Goal: Task Accomplishment & Management: Use online tool/utility

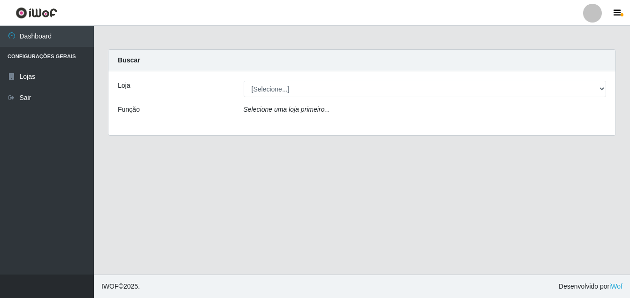
click at [131, 109] on label "Função" at bounding box center [129, 110] width 22 height 10
drag, startPoint x: 131, startPoint y: 109, endPoint x: 186, endPoint y: 149, distance: 68.0
click at [186, 149] on main "Carregando... Buscar Loja [Selecione...] Ajubá Mercado Função Selecione uma loj…" at bounding box center [362, 150] width 536 height 249
click at [127, 86] on label "Loja" at bounding box center [124, 86] width 12 height 10
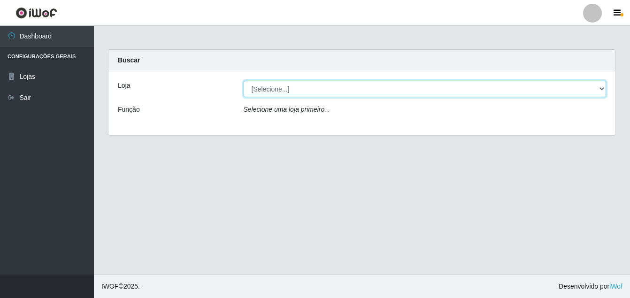
click at [244, 86] on select "[Selecione...] Ajubá Mercado" at bounding box center [425, 89] width 363 height 16
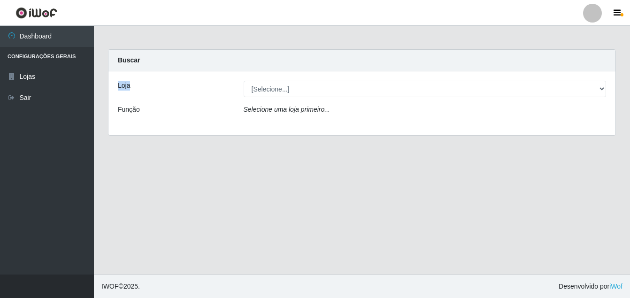
click at [127, 86] on label "Loja" at bounding box center [124, 86] width 12 height 10
click at [244, 86] on select "[Selecione...] Ajubá Mercado" at bounding box center [425, 89] width 363 height 16
drag, startPoint x: 127, startPoint y: 86, endPoint x: 199, endPoint y: 162, distance: 105.0
click at [199, 162] on main "Carregando... Buscar Loja [Selecione...] Ajubá Mercado Função Selecione uma loj…" at bounding box center [362, 150] width 536 height 249
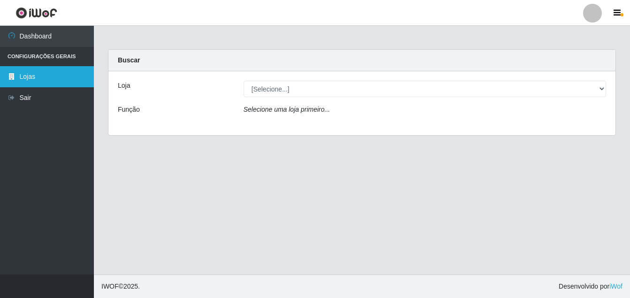
click at [30, 74] on link "Lojas" at bounding box center [47, 76] width 94 height 21
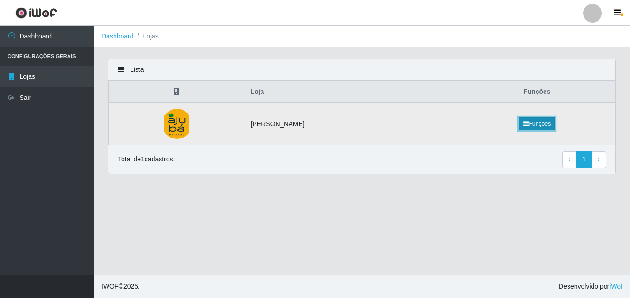
click at [534, 124] on link "Funções" at bounding box center [537, 123] width 36 height 13
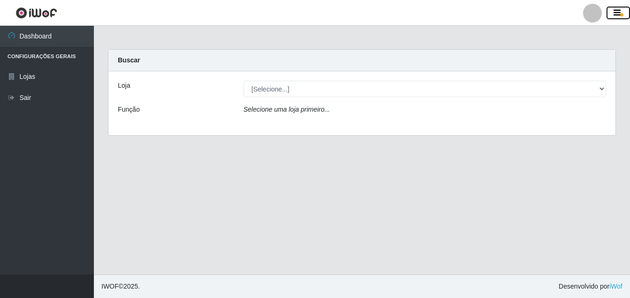
click at [622, 7] on button "button" at bounding box center [618, 13] width 23 height 13
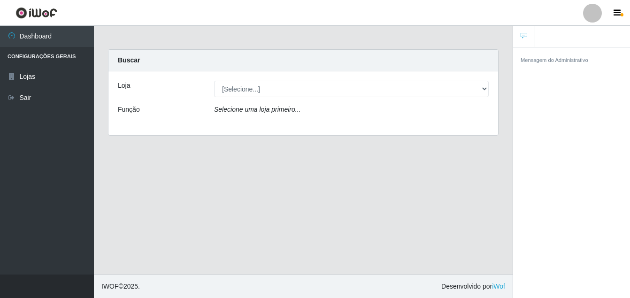
click at [474, 179] on main "Carregando... Buscar Loja [Selecione...] Ajubá Mercado Função Selecione uma loj…" at bounding box center [303, 150] width 419 height 249
click at [220, 206] on main "Carregando... Buscar Loja [Selecione...] Ajubá Mercado Função Selecione uma loj…" at bounding box center [303, 150] width 419 height 249
click at [621, 14] on span "button" at bounding box center [622, 14] width 3 height 3
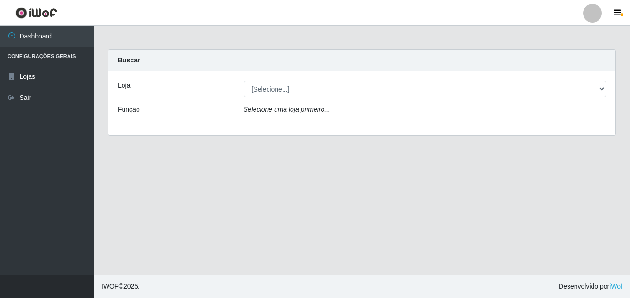
click at [125, 60] on strong "Buscar" at bounding box center [129, 60] width 22 height 8
click at [125, 114] on label "Função" at bounding box center [129, 110] width 22 height 10
click at [309, 109] on icon "Selecione uma loja primeiro..." at bounding box center [287, 110] width 86 height 8
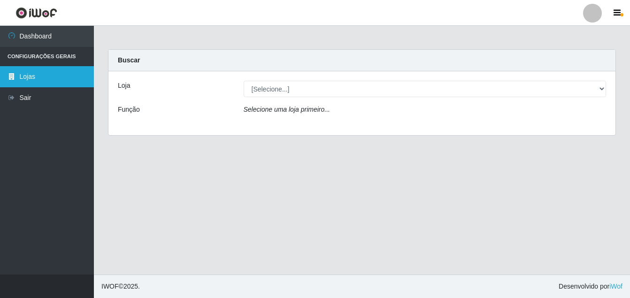
click at [25, 77] on link "Lojas" at bounding box center [47, 76] width 94 height 21
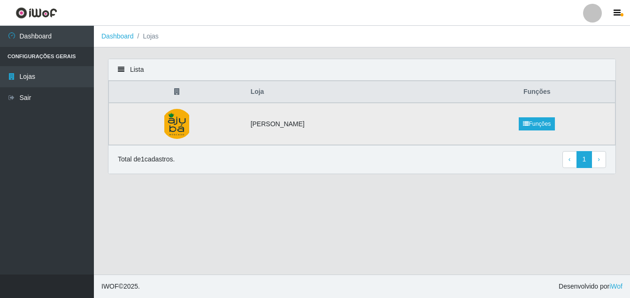
click at [178, 124] on img at bounding box center [176, 124] width 25 height 30
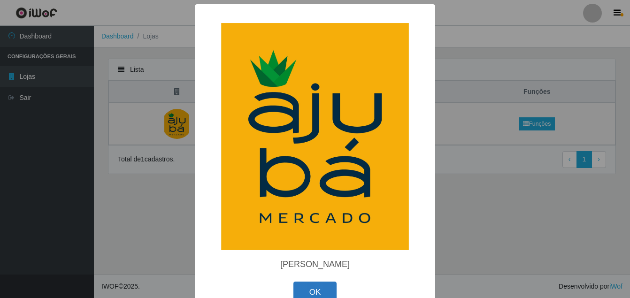
click at [319, 291] on button "OK" at bounding box center [316, 293] width 44 height 22
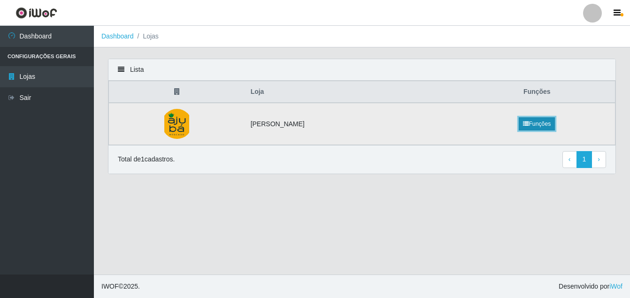
click at [535, 125] on link "Funções" at bounding box center [537, 123] width 36 height 13
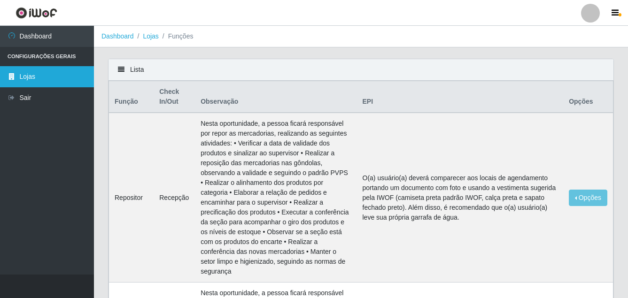
click at [24, 71] on link "Lojas" at bounding box center [47, 76] width 94 height 21
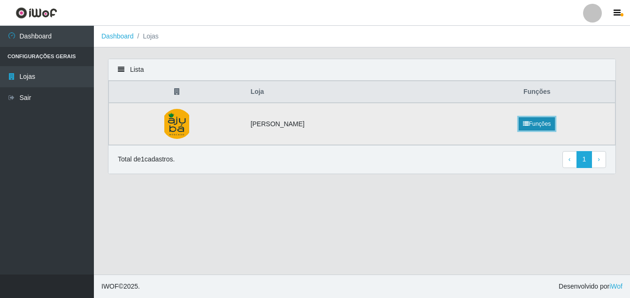
click at [526, 129] on link "Funções" at bounding box center [537, 123] width 36 height 13
click at [180, 93] on icon at bounding box center [177, 91] width 6 height 7
click at [268, 95] on th "Loja" at bounding box center [352, 92] width 214 height 22
click at [200, 240] on main "Dashboard Lojas Lista Loja Funções Ajubá Mercado Funções Total de 1 cadastros. …" at bounding box center [362, 150] width 536 height 249
click at [122, 67] on icon at bounding box center [121, 69] width 7 height 7
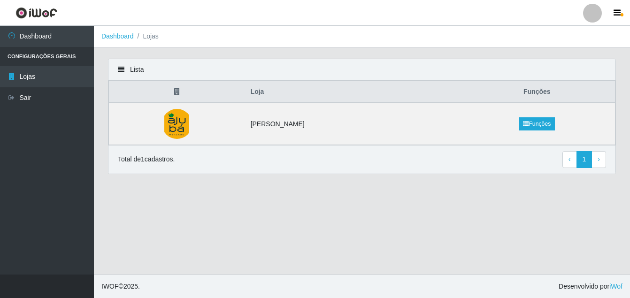
click at [122, 67] on icon at bounding box center [121, 69] width 7 height 7
click at [600, 162] on link "› Next" at bounding box center [599, 159] width 15 height 17
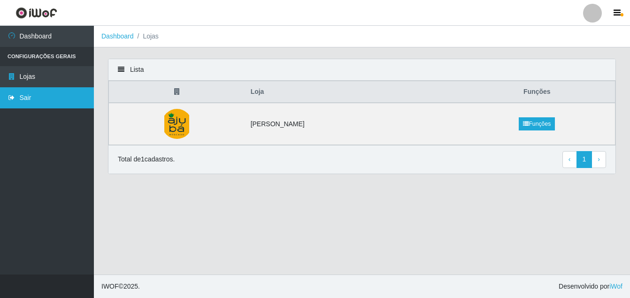
click at [21, 93] on link "Sair" at bounding box center [47, 97] width 94 height 21
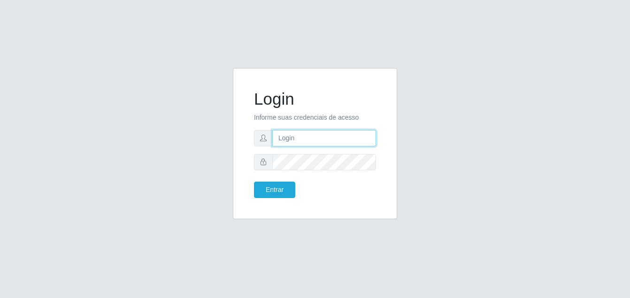
type input "geane@soares"
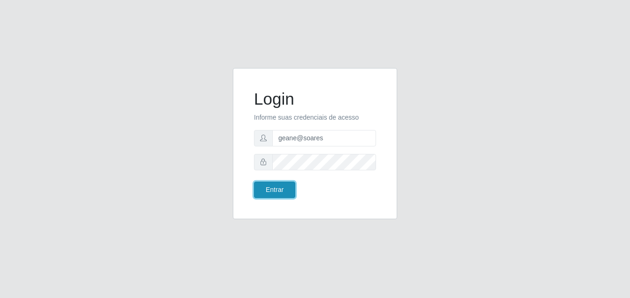
click at [272, 185] on button "Entrar" at bounding box center [274, 190] width 41 height 16
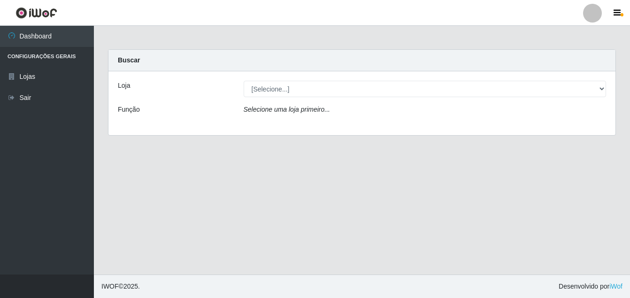
click at [124, 87] on label "Loja" at bounding box center [124, 86] width 12 height 10
click at [244, 87] on select "[Selecione...] Ajubá Mercado" at bounding box center [425, 89] width 363 height 16
click at [127, 109] on label "Função" at bounding box center [129, 110] width 22 height 10
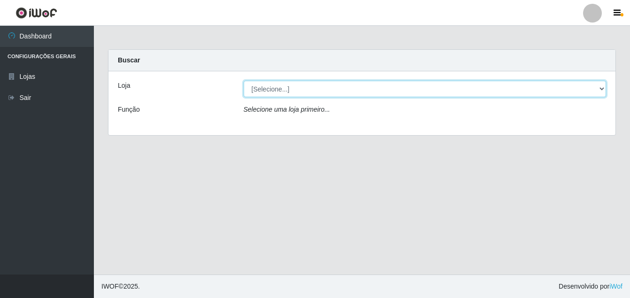
click at [604, 87] on select "[Selecione...] Ajubá Mercado" at bounding box center [425, 89] width 363 height 16
select select "402"
click at [244, 81] on select "[Selecione...] Ajubá Mercado" at bounding box center [425, 89] width 363 height 16
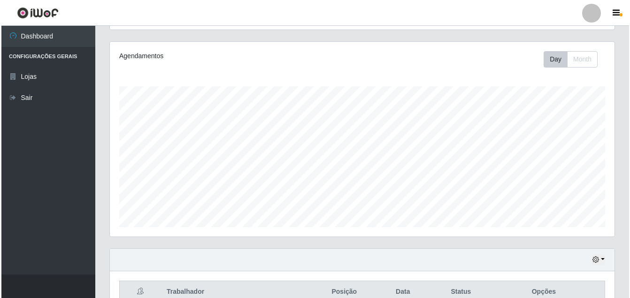
scroll to position [242, 0]
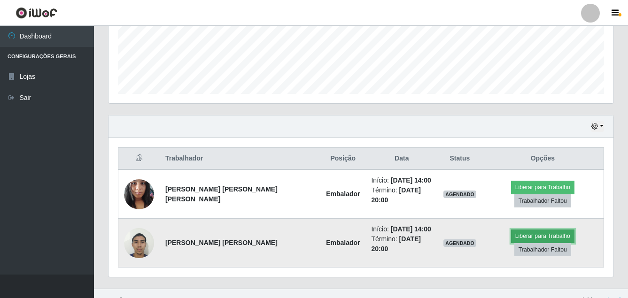
click at [511, 234] on button "Liberar para Trabalho" at bounding box center [542, 236] width 63 height 13
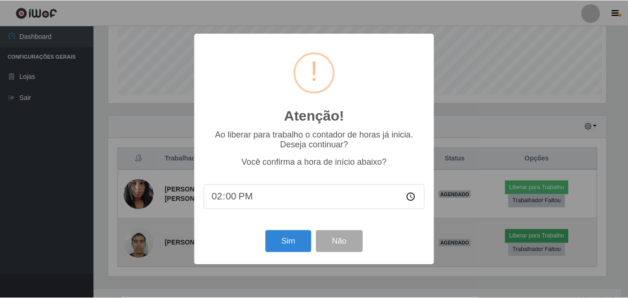
scroll to position [195, 500]
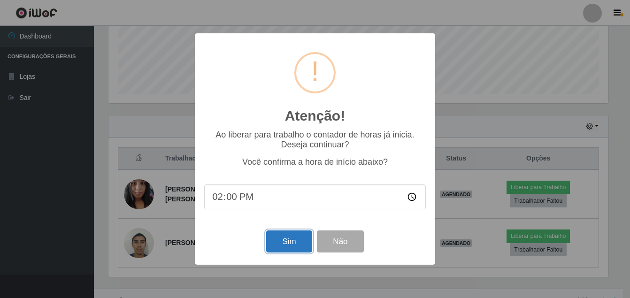
click at [292, 243] on button "Sim" at bounding box center [289, 242] width 46 height 22
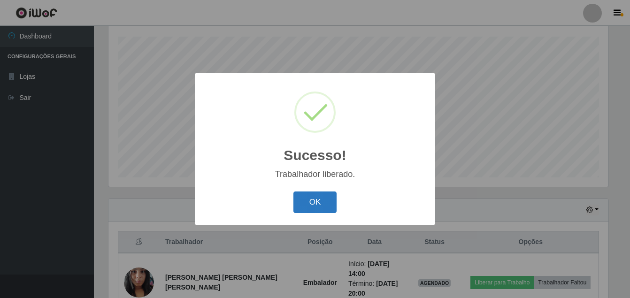
click at [325, 207] on button "OK" at bounding box center [316, 203] width 44 height 22
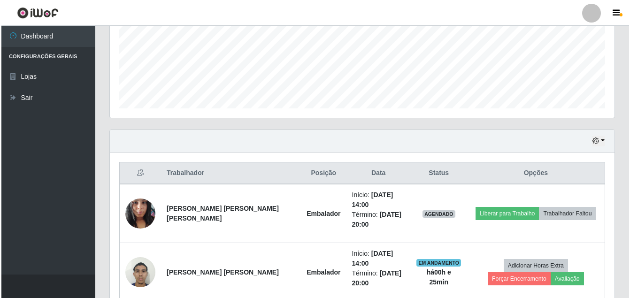
scroll to position [252, 0]
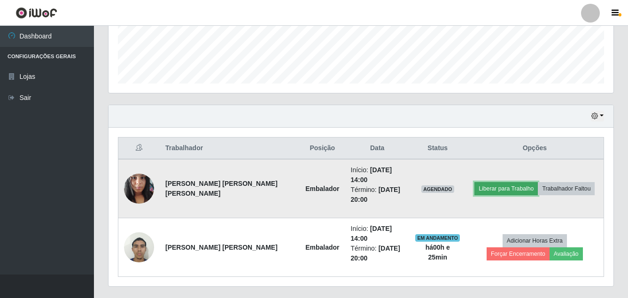
click at [495, 188] on button "Liberar para Trabalho" at bounding box center [505, 188] width 63 height 13
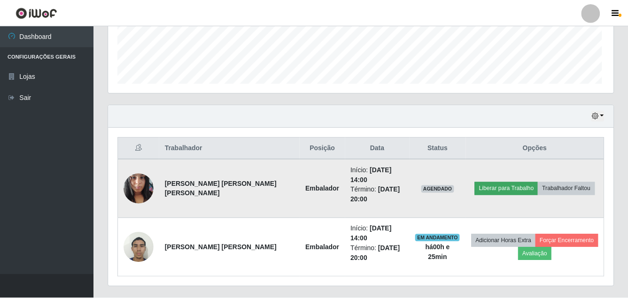
scroll to position [195, 500]
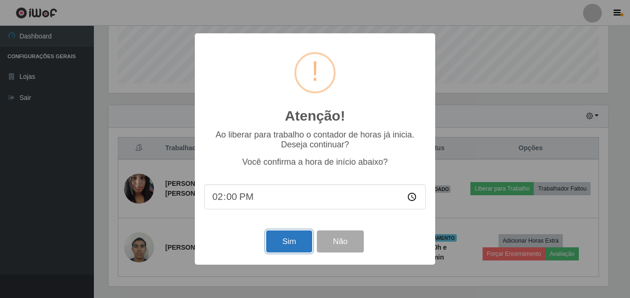
click at [289, 243] on button "Sim" at bounding box center [289, 242] width 46 height 22
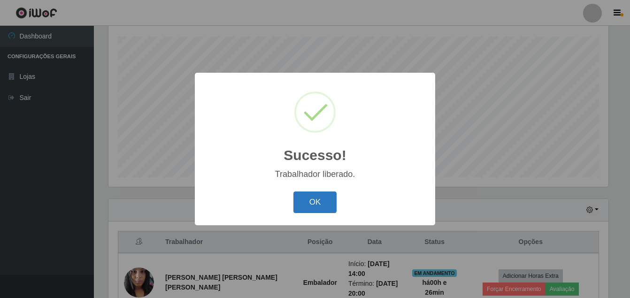
click at [312, 206] on button "OK" at bounding box center [316, 203] width 44 height 22
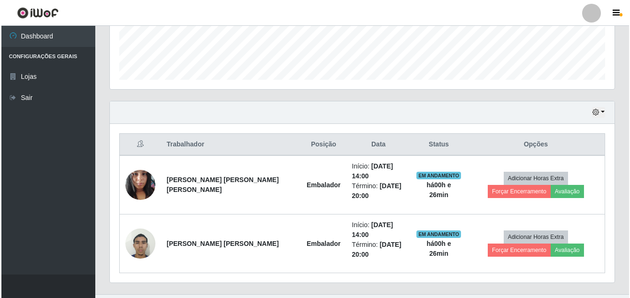
scroll to position [276, 0]
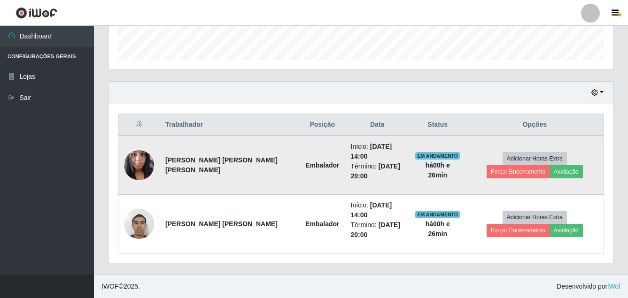
click at [137, 162] on img at bounding box center [139, 165] width 30 height 40
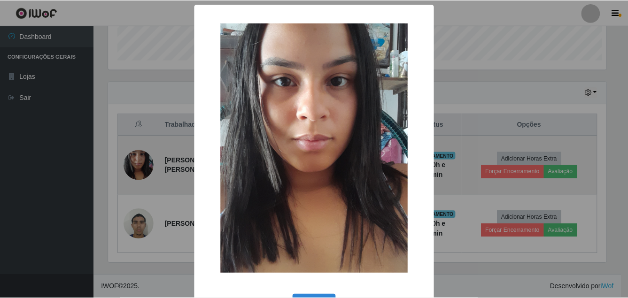
scroll to position [195, 500]
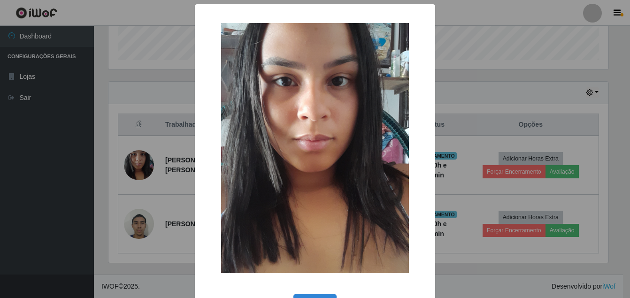
click at [78, 183] on div "× OK Cancel" at bounding box center [315, 149] width 630 height 298
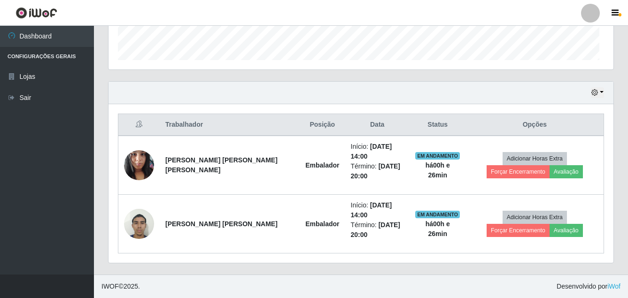
scroll to position [195, 505]
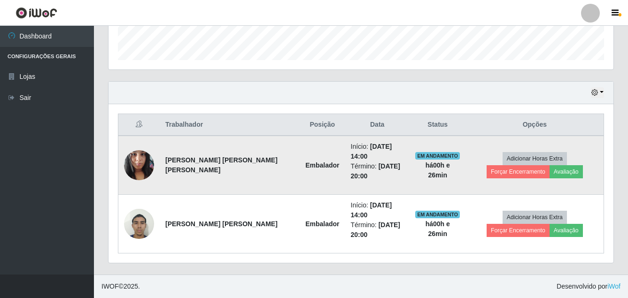
click at [138, 170] on img at bounding box center [139, 165] width 30 height 40
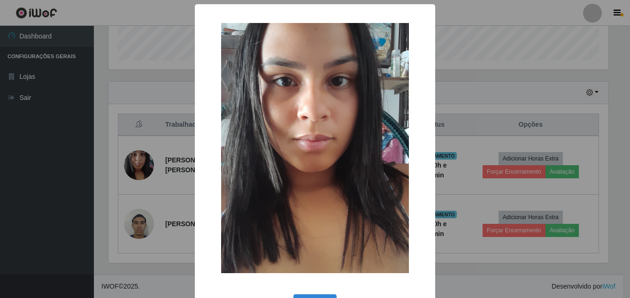
click at [76, 209] on div "× OK Cancel" at bounding box center [315, 149] width 630 height 298
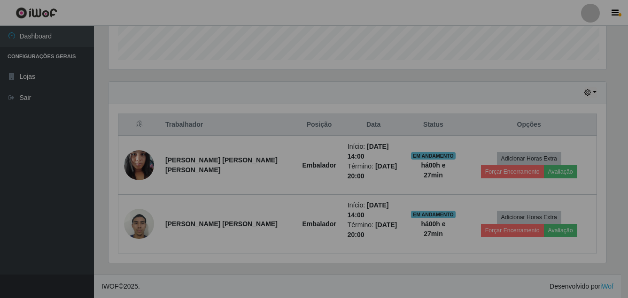
scroll to position [195, 505]
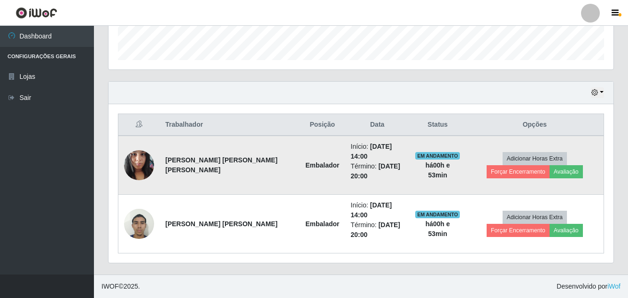
click at [141, 169] on img at bounding box center [139, 165] width 30 height 40
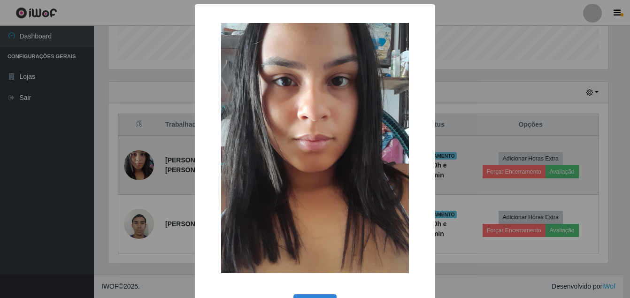
click at [141, 169] on div "× OK Cancel" at bounding box center [315, 149] width 630 height 298
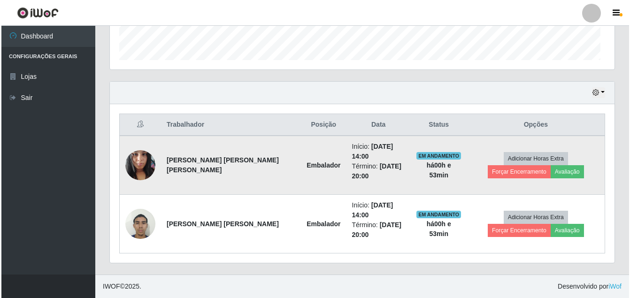
scroll to position [195, 505]
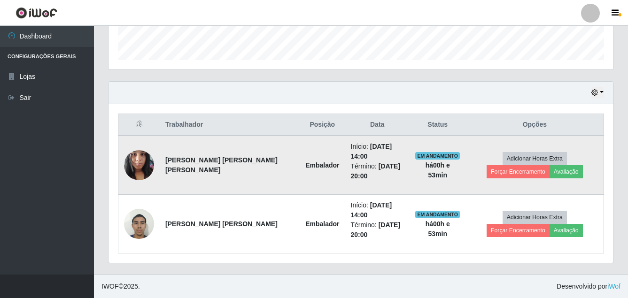
click at [141, 169] on img at bounding box center [139, 165] width 30 height 40
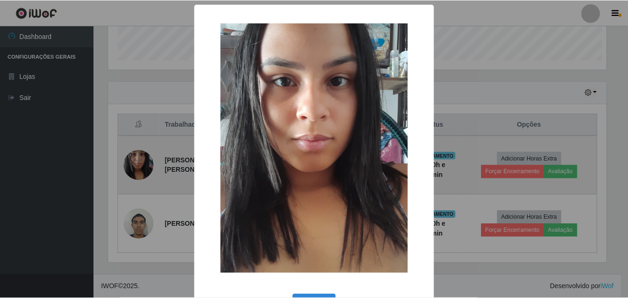
scroll to position [195, 500]
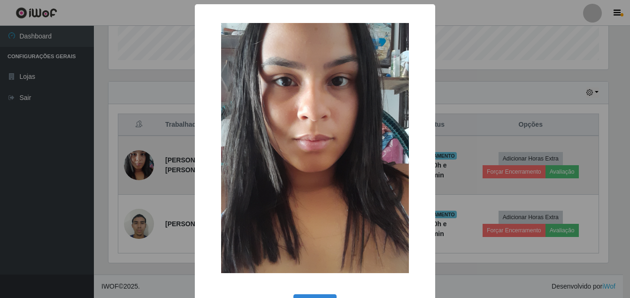
click at [141, 169] on div "× OK Cancel" at bounding box center [315, 149] width 630 height 298
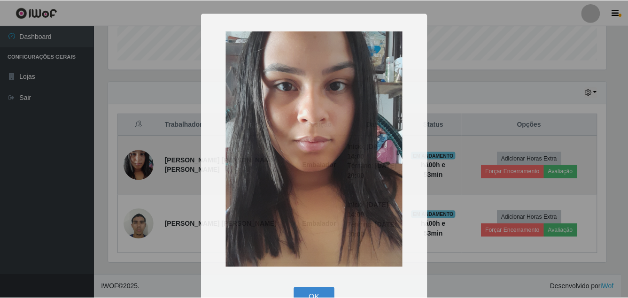
scroll to position [195, 505]
